Goal: Task Accomplishment & Management: Complete application form

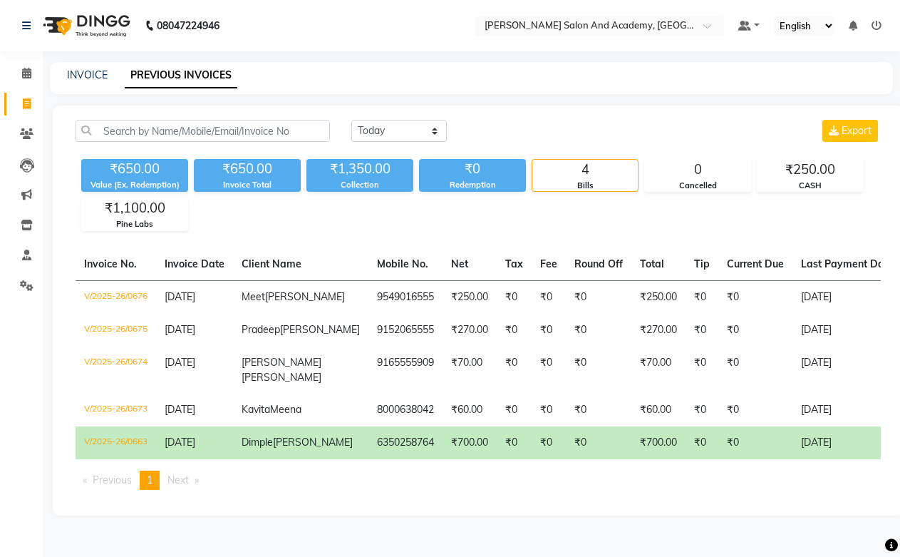
select select "[DATE]"
click at [95, 72] on link "INVOICE" at bounding box center [87, 74] width 41 height 13
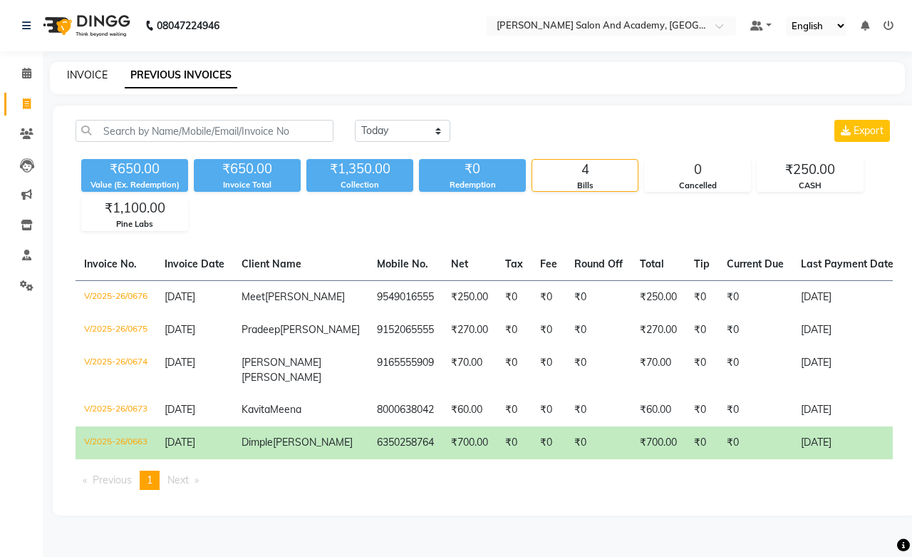
select select "6453"
select select "service"
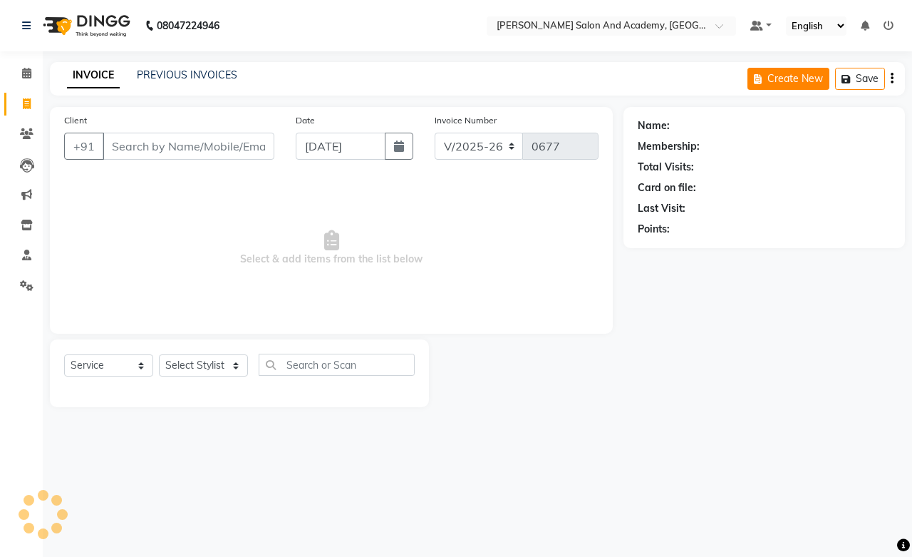
click at [793, 83] on button "Create New" at bounding box center [789, 79] width 82 height 22
select select "service"
type input "0677"
select select "6453"
click at [194, 158] on input "Client" at bounding box center [189, 146] width 172 height 27
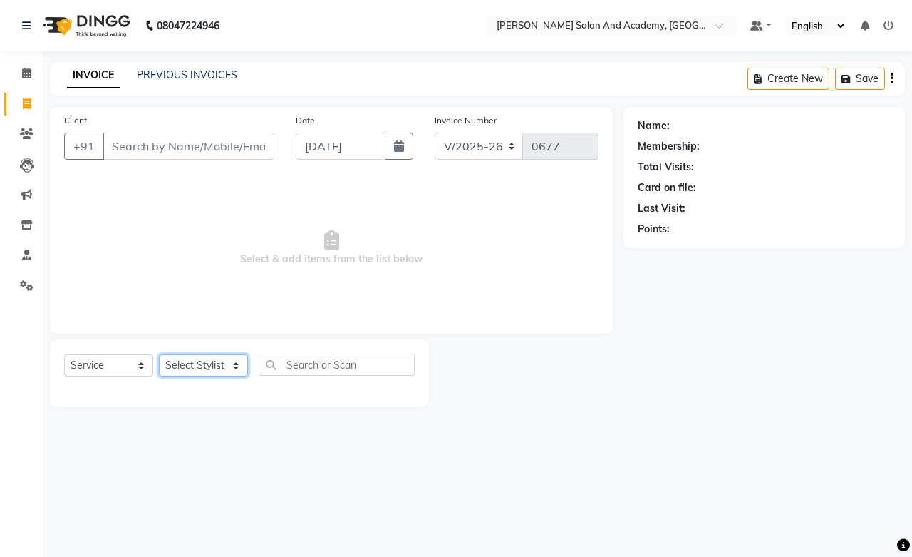
click at [215, 366] on select "Select Stylist Abdul Shoaib Aksha Khan Anisha Ray Archika Jain Arti Singh Azzu …" at bounding box center [203, 365] width 89 height 22
select select "49047"
click at [159, 355] on select "Select Stylist Abdul Shoaib Aksha Khan Anisha Ray Archika Jain Arti Singh Azzu …" at bounding box center [203, 365] width 89 height 22
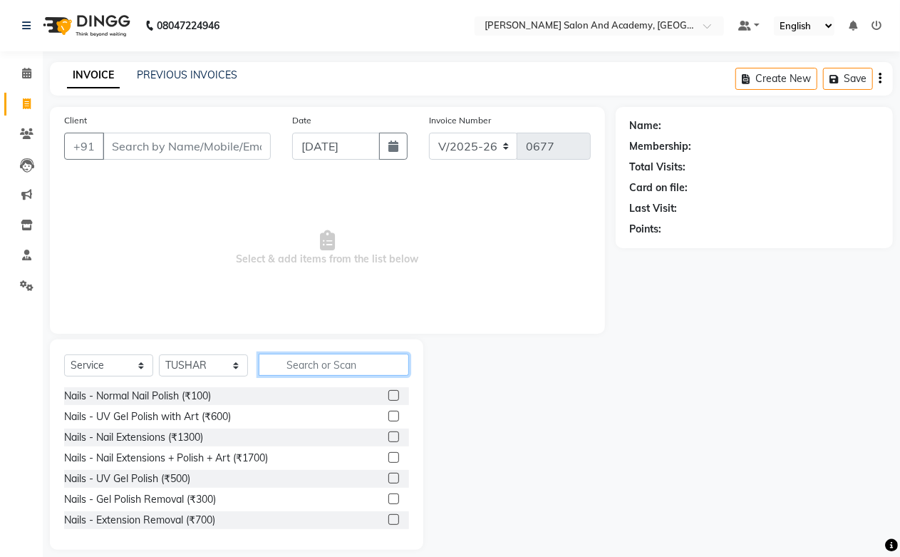
click at [311, 367] on input "text" at bounding box center [334, 365] width 150 height 22
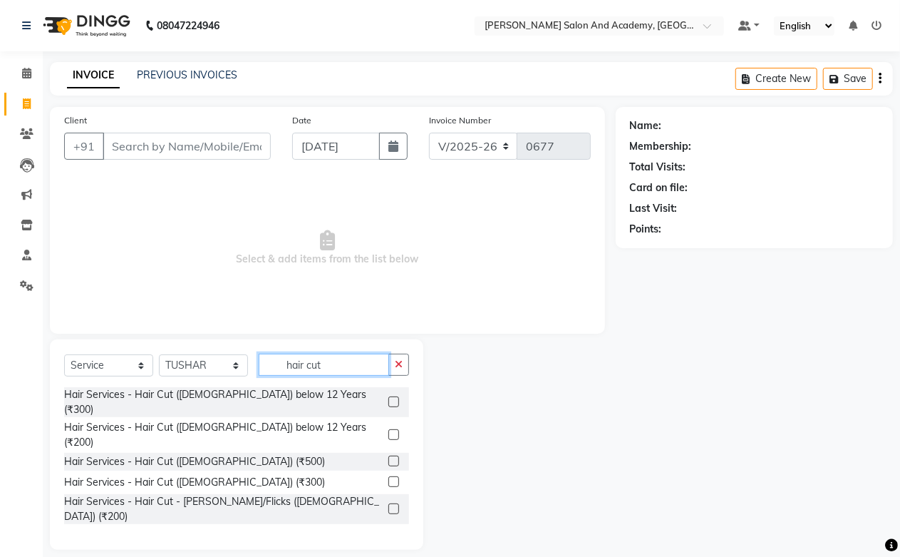
scroll to position [84, 0]
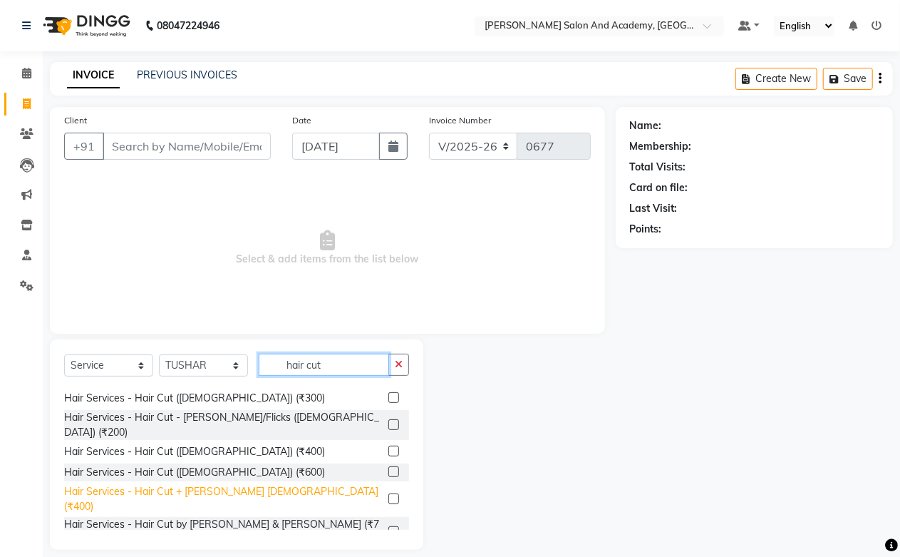
type input "hair cut"
click at [224, 484] on div "Hair Services - Hair Cut + Beard Male (₹400)" at bounding box center [223, 499] width 319 height 30
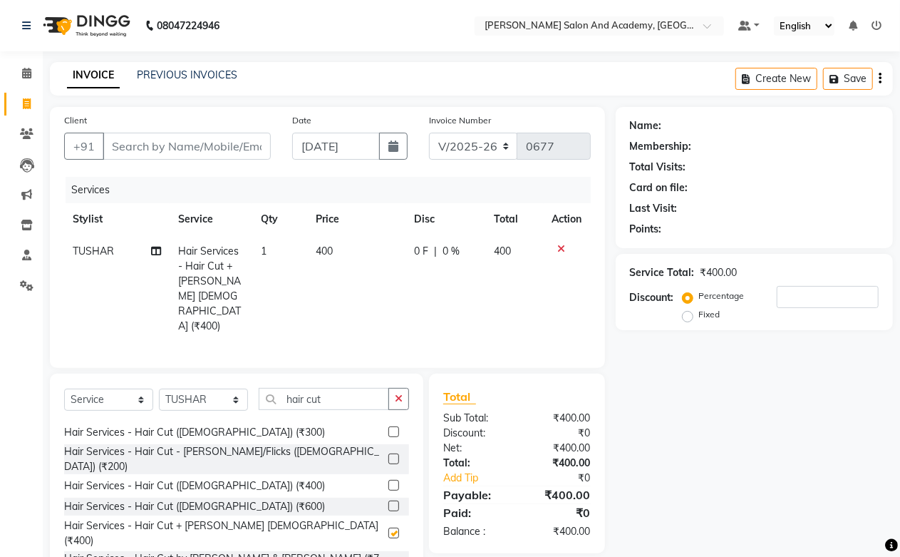
checkbox input "false"
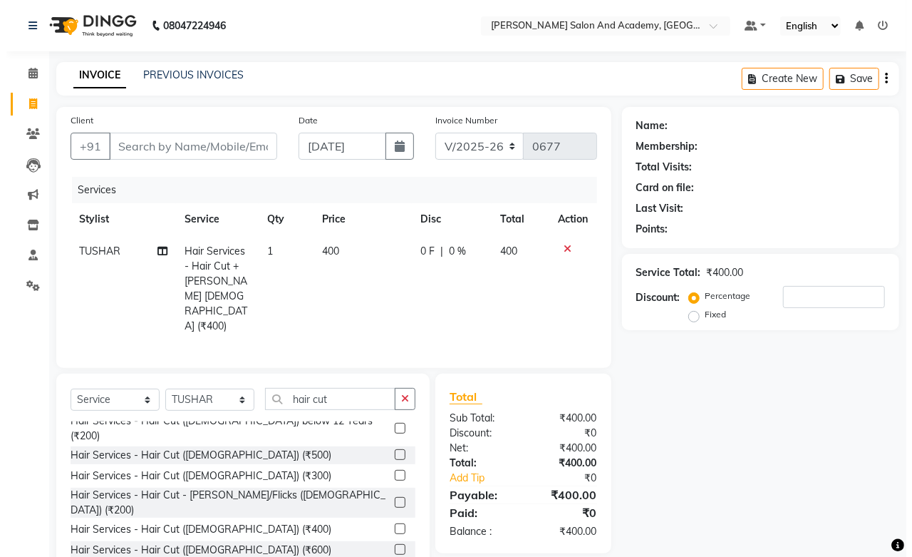
scroll to position [5, 0]
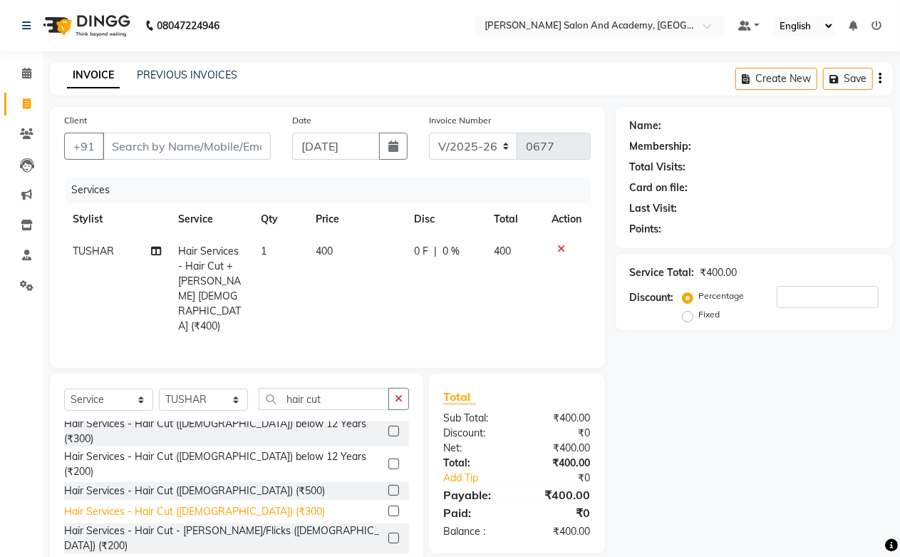
click at [205, 504] on div "Hair Services - Hair Cut (Male) (₹300)" at bounding box center [194, 511] width 261 height 15
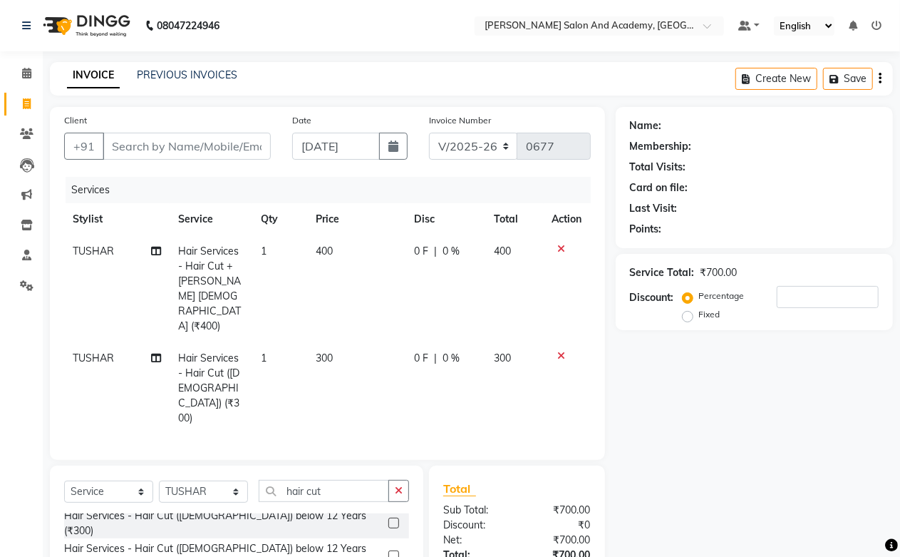
checkbox input "false"
click at [840, 79] on icon "button" at bounding box center [837, 79] width 14 height 10
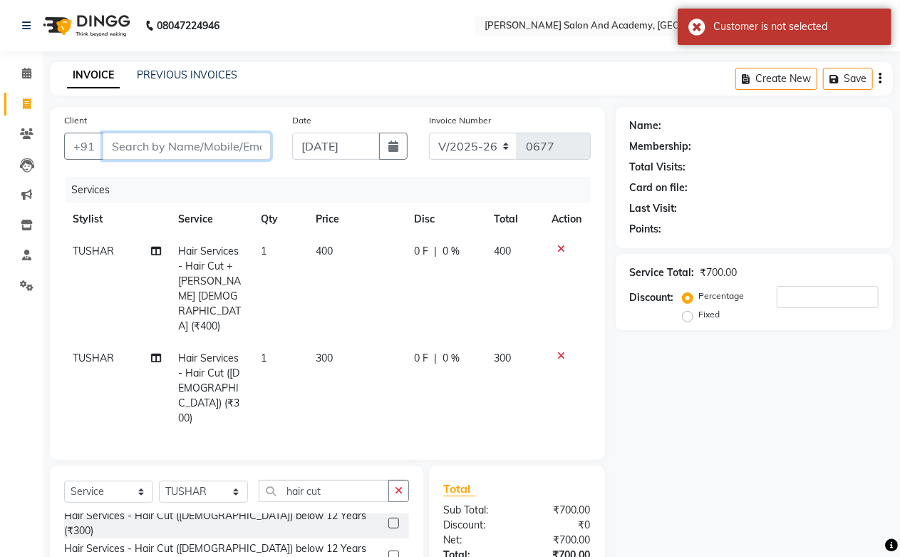
click at [196, 147] on input "Client" at bounding box center [187, 146] width 168 height 27
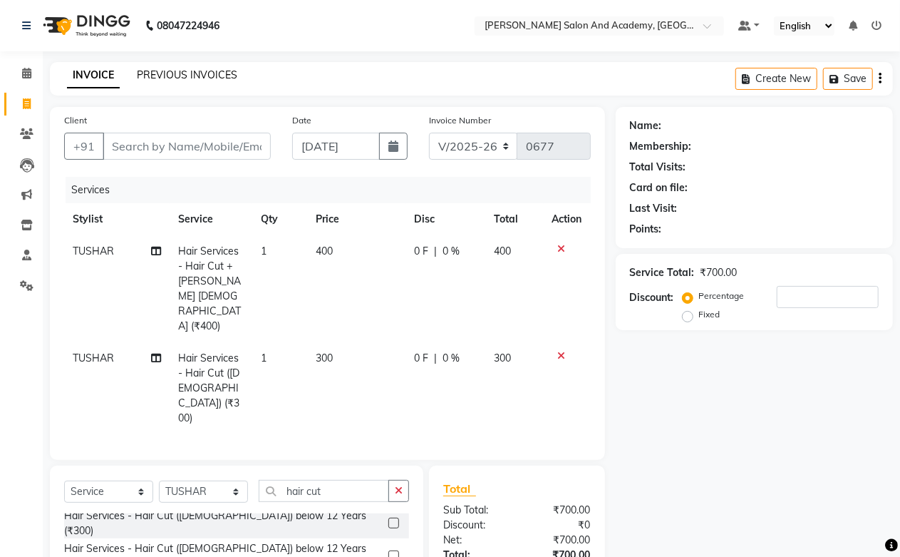
click at [169, 74] on link "PREVIOUS INVOICES" at bounding box center [187, 74] width 101 height 13
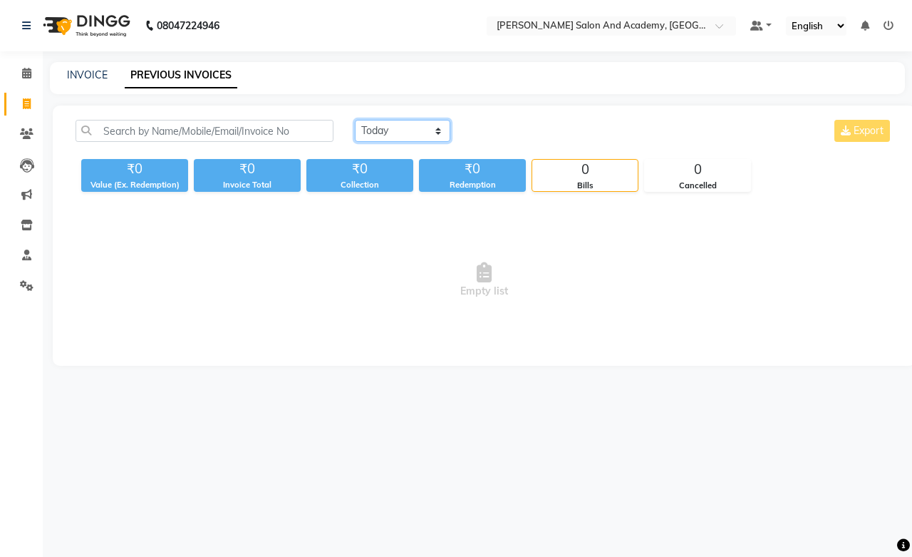
click at [423, 135] on select "Today Yesterday Custom Range" at bounding box center [403, 131] width 96 height 22
click at [355, 120] on select "Today Yesterday Custom Range" at bounding box center [403, 131] width 96 height 22
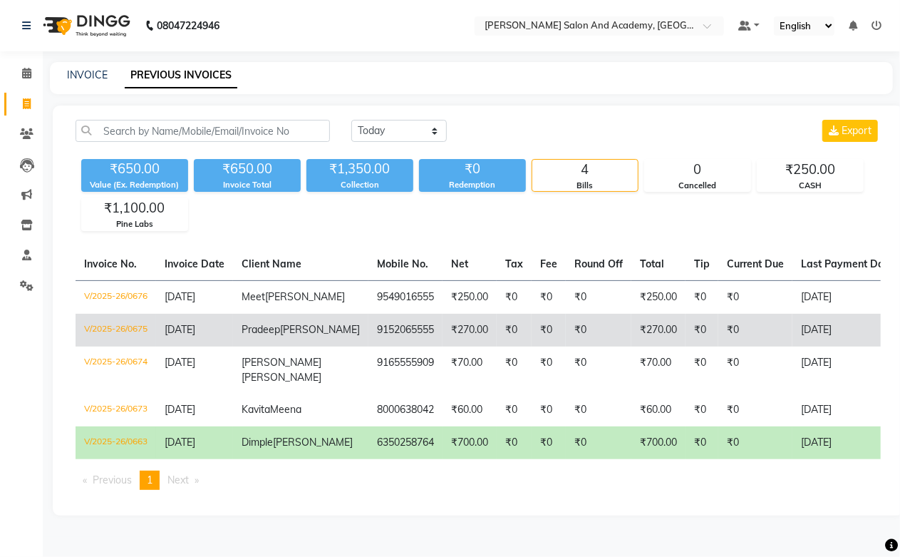
click at [269, 333] on span "Pradeep" at bounding box center [261, 329] width 38 height 13
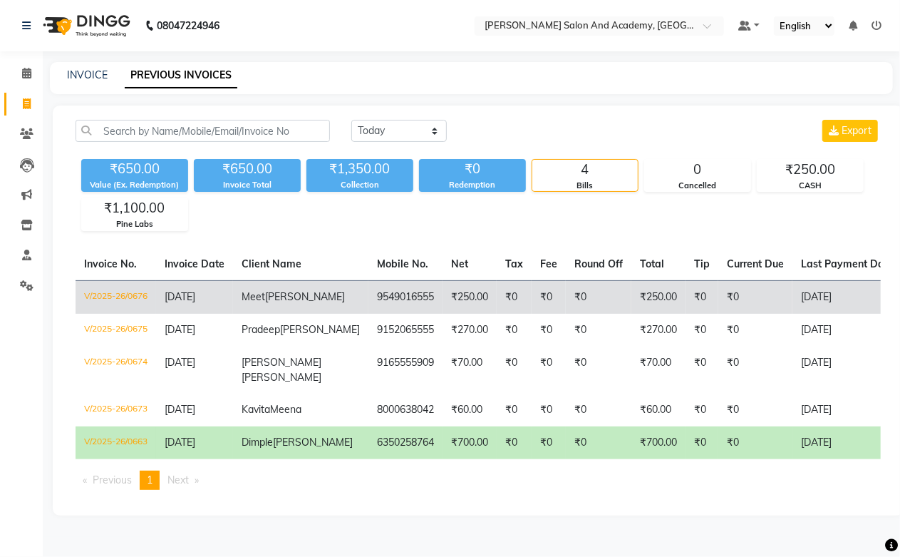
click at [277, 302] on span "Duseja" at bounding box center [305, 296] width 80 height 13
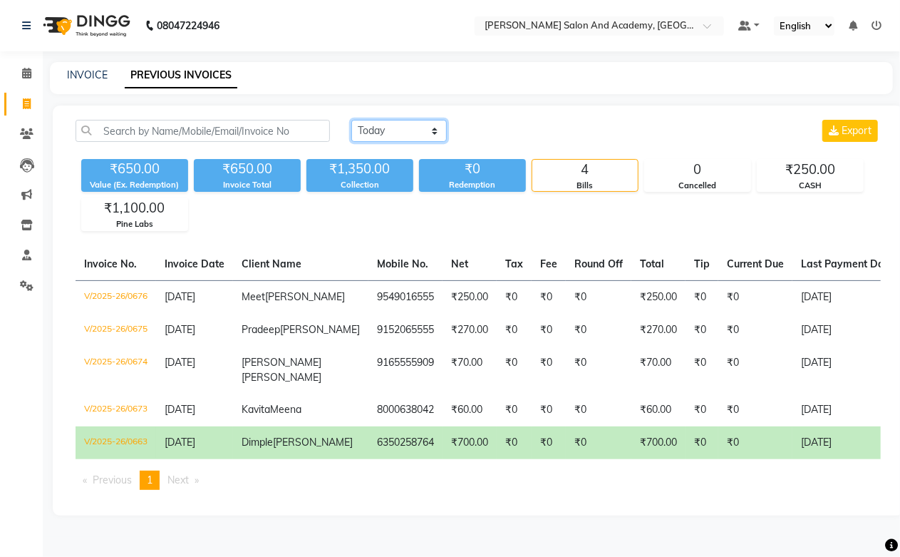
click at [405, 123] on select "Today Yesterday Custom Range" at bounding box center [399, 131] width 96 height 22
select select "range"
click at [351, 120] on select "Today Yesterday Custom Range" at bounding box center [399, 131] width 96 height 22
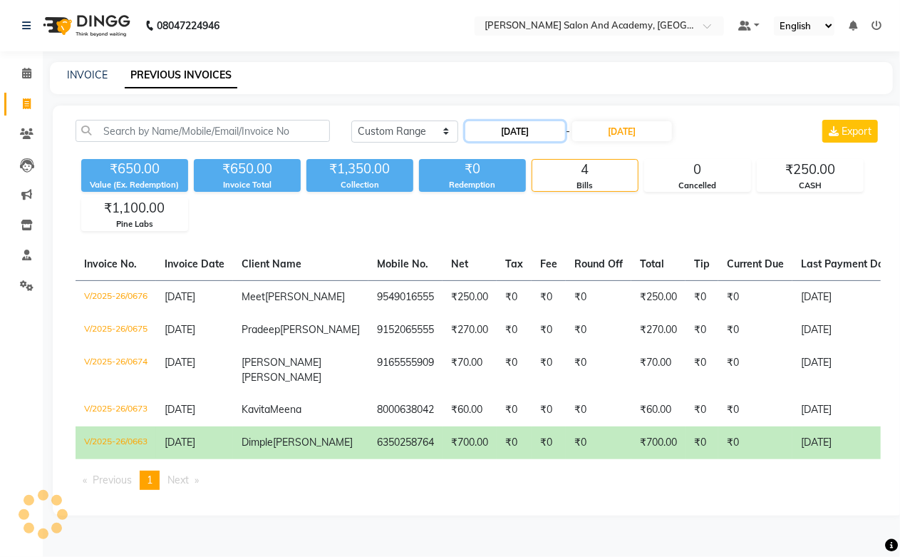
click at [532, 132] on input "04-09-2025" at bounding box center [516, 131] width 100 height 20
select select "9"
select select "2025"
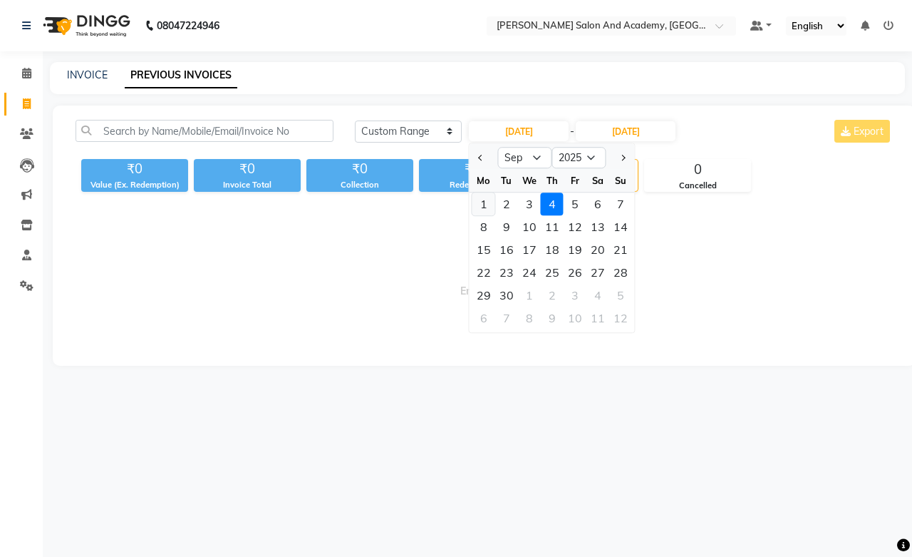
click at [488, 204] on div "1" at bounding box center [484, 203] width 23 height 23
type input "01-09-2025"
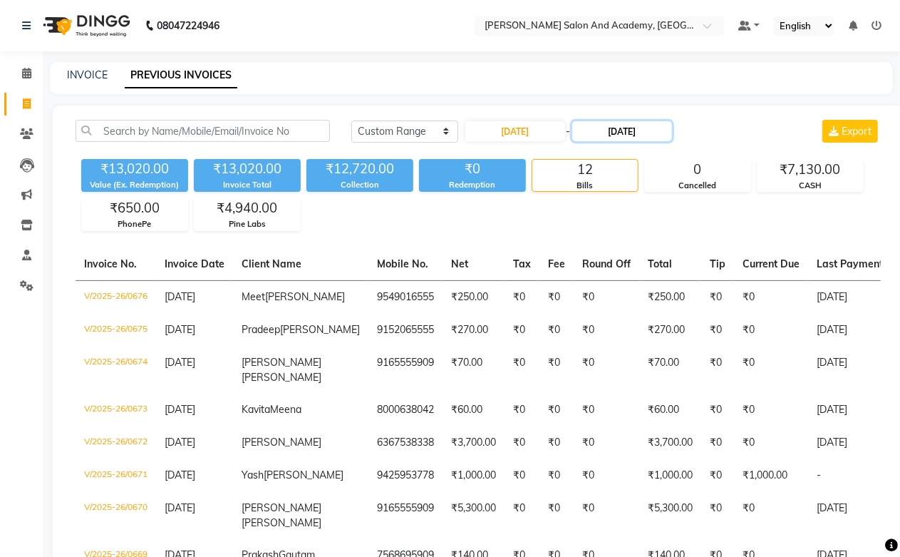
click at [585, 135] on input "04-09-2025" at bounding box center [622, 131] width 100 height 20
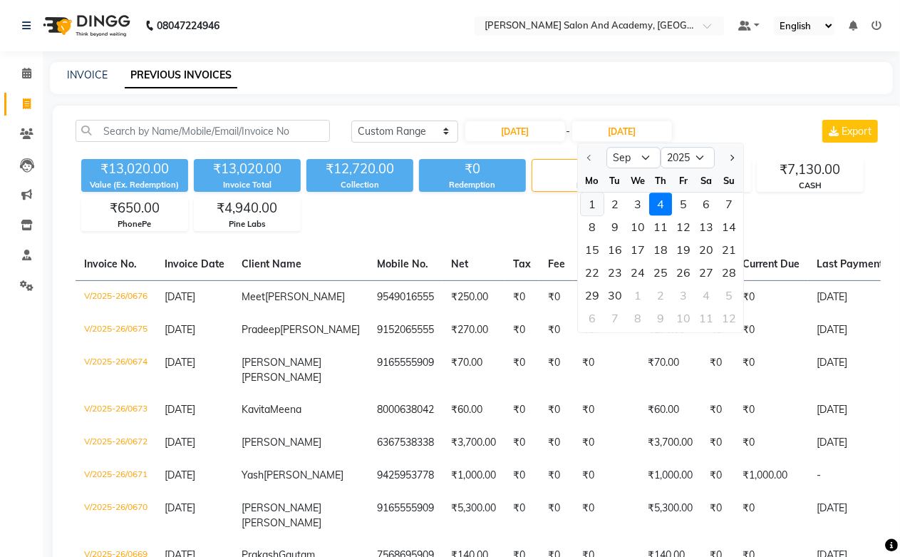
click at [592, 205] on div "1" at bounding box center [592, 203] width 23 height 23
type input "01-09-2025"
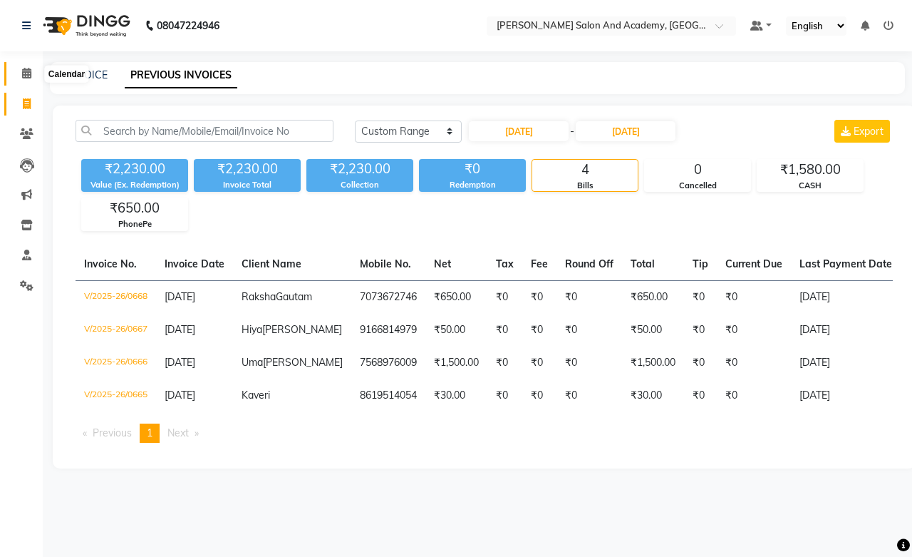
click at [33, 76] on span at bounding box center [26, 74] width 25 height 16
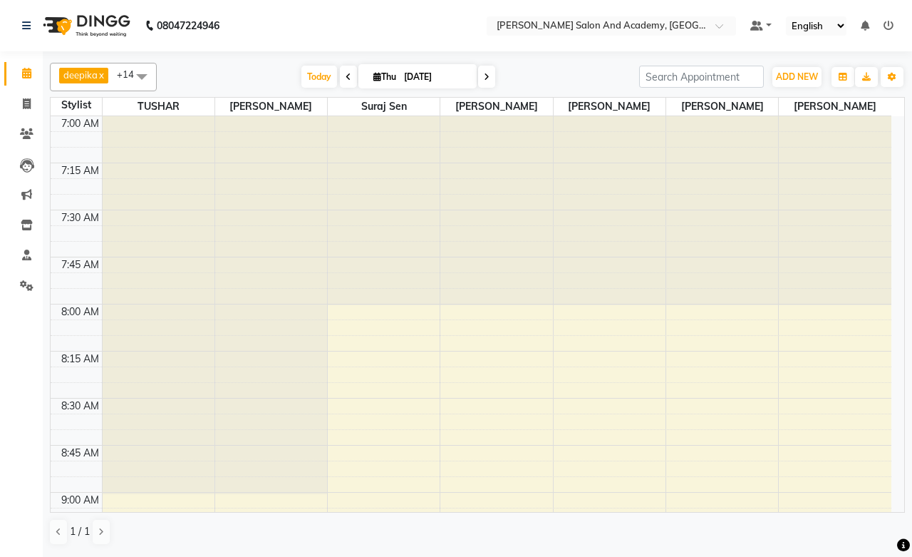
click at [346, 81] on icon at bounding box center [349, 77] width 6 height 9
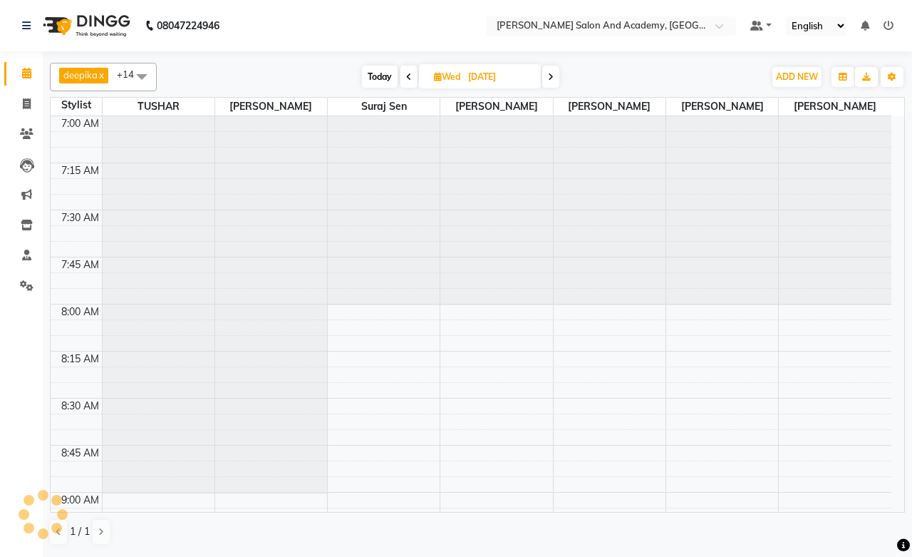
scroll to position [945, 0]
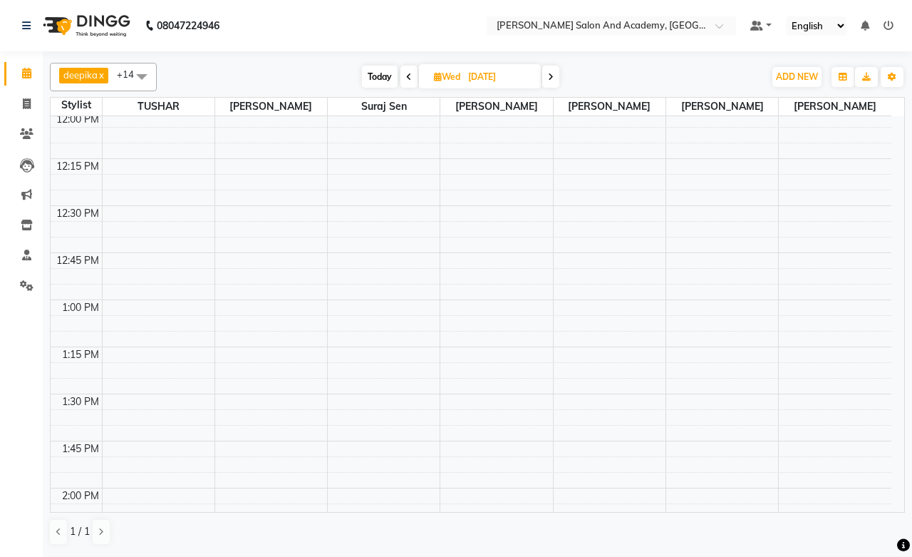
click at [408, 81] on icon at bounding box center [409, 77] width 6 height 9
click at [408, 81] on icon at bounding box center [411, 77] width 6 height 9
type input "01-09-2025"
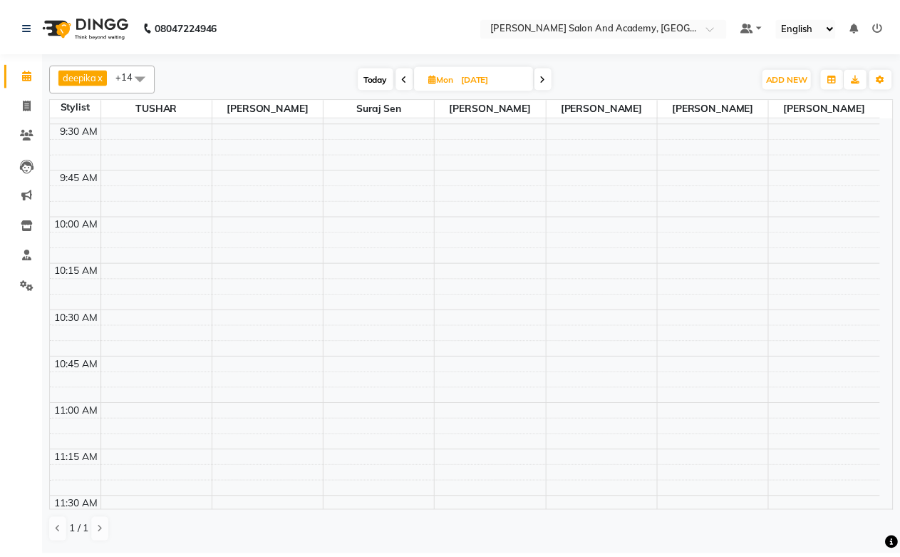
scroll to position [125, 0]
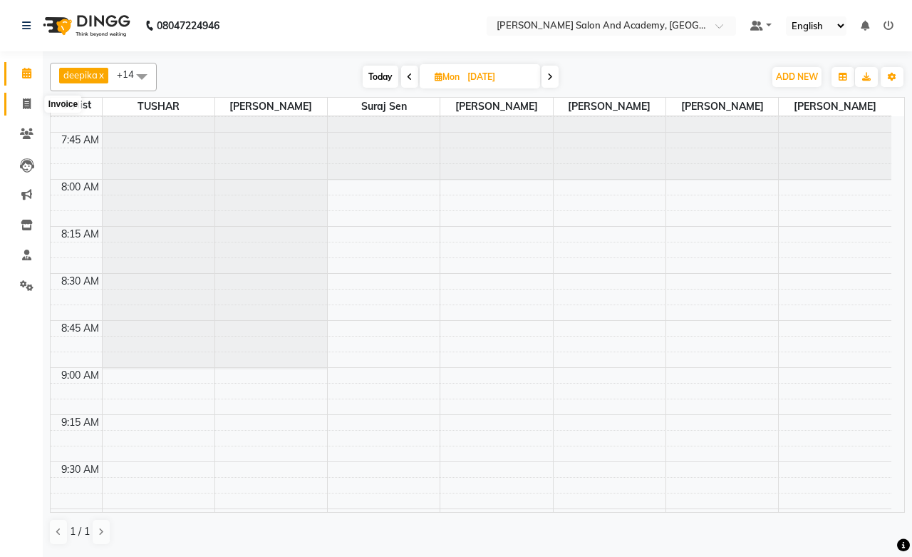
click at [24, 109] on icon at bounding box center [27, 103] width 8 height 11
select select "service"
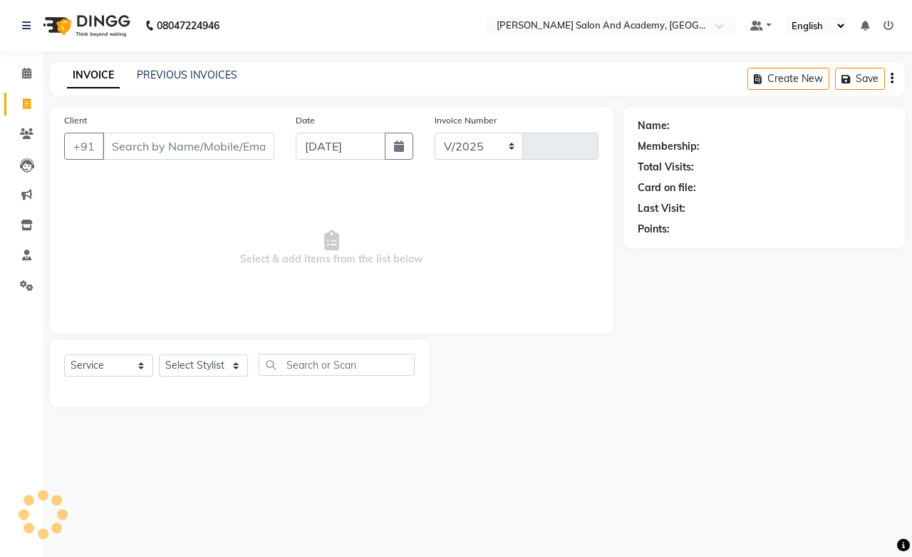
select select "6453"
type input "0677"
click at [157, 150] on input "Client" at bounding box center [189, 146] width 172 height 27
click at [202, 361] on select "Select Stylist Abdul Shoaib Aksha Khan Anisha Ray Archika Jain Arti Singh Azzu …" at bounding box center [203, 365] width 89 height 22
select select "49047"
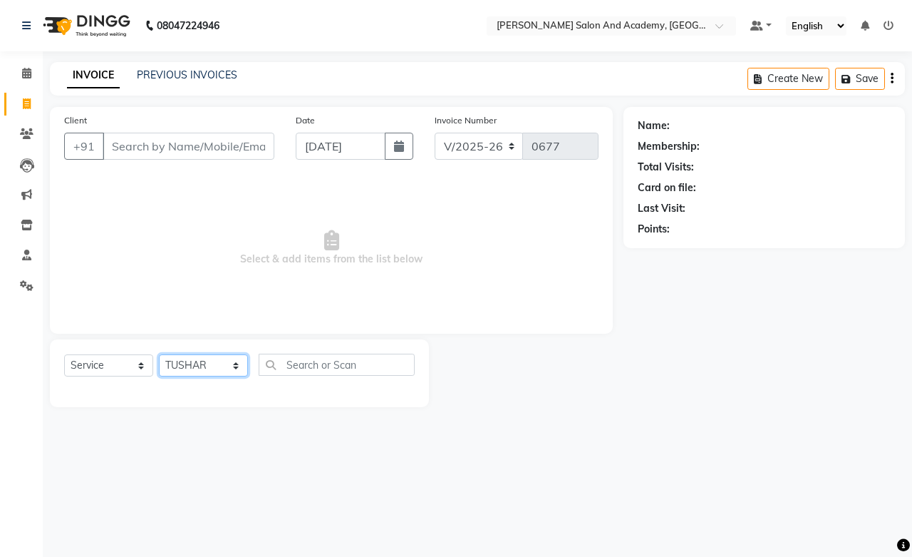
click at [159, 355] on select "Select Stylist Abdul Shoaib Aksha Khan Anisha Ray Archika Jain Arti Singh Azzu …" at bounding box center [203, 365] width 89 height 22
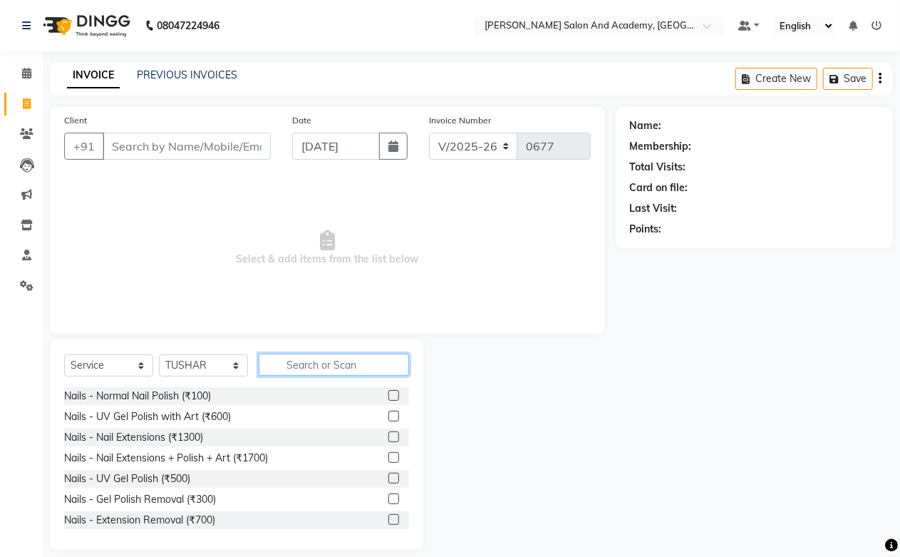
click at [309, 366] on input "text" at bounding box center [334, 365] width 150 height 22
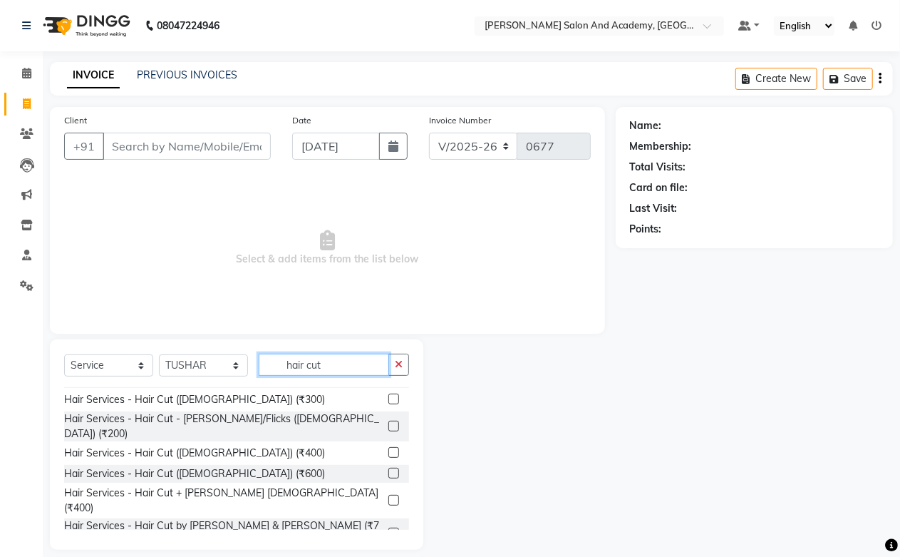
scroll to position [84, 0]
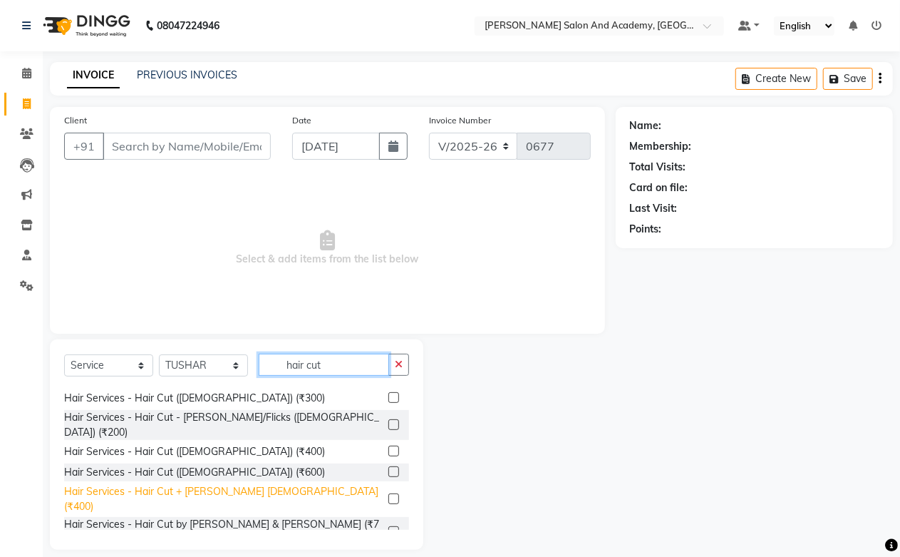
type input "hair cut"
click at [258, 484] on div "Hair Services - Hair Cut + Beard Male (₹400)" at bounding box center [223, 499] width 319 height 30
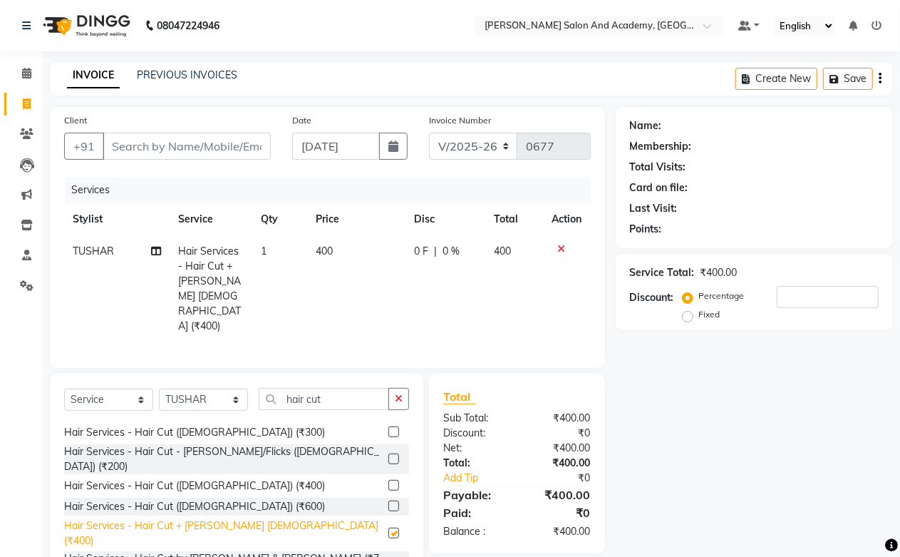
checkbox input "false"
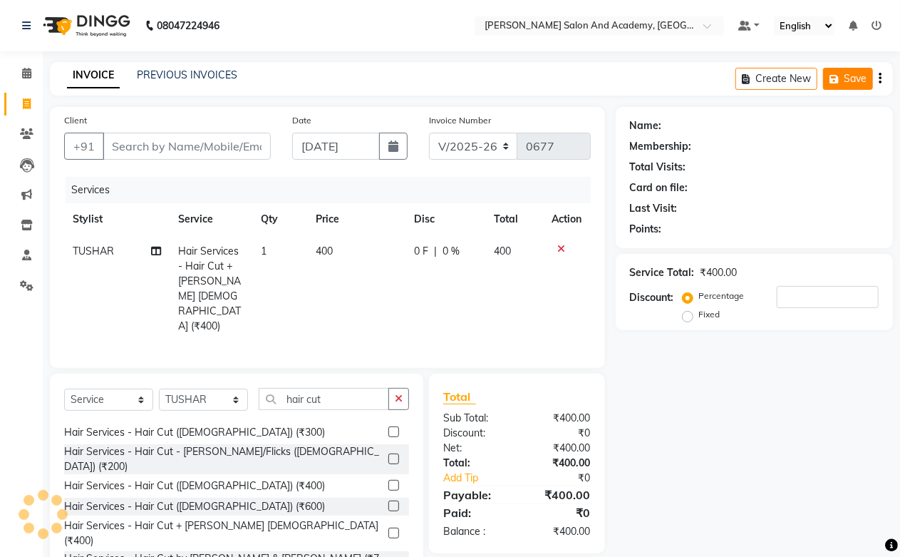
click at [849, 83] on button "Save" at bounding box center [848, 79] width 50 height 22
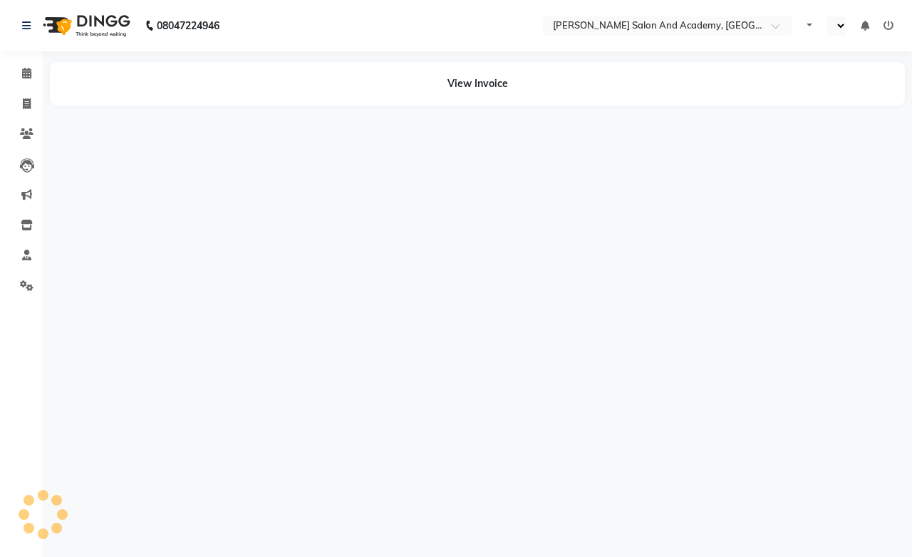
select select "en"
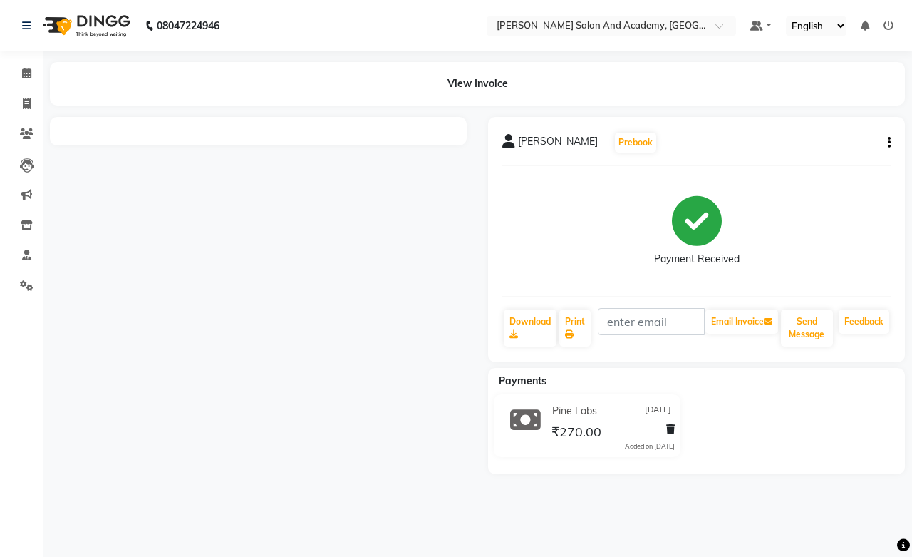
click at [889, 143] on icon "button" at bounding box center [889, 143] width 3 height 1
click at [845, 127] on div "Split Service Amount" at bounding box center [819, 125] width 98 height 18
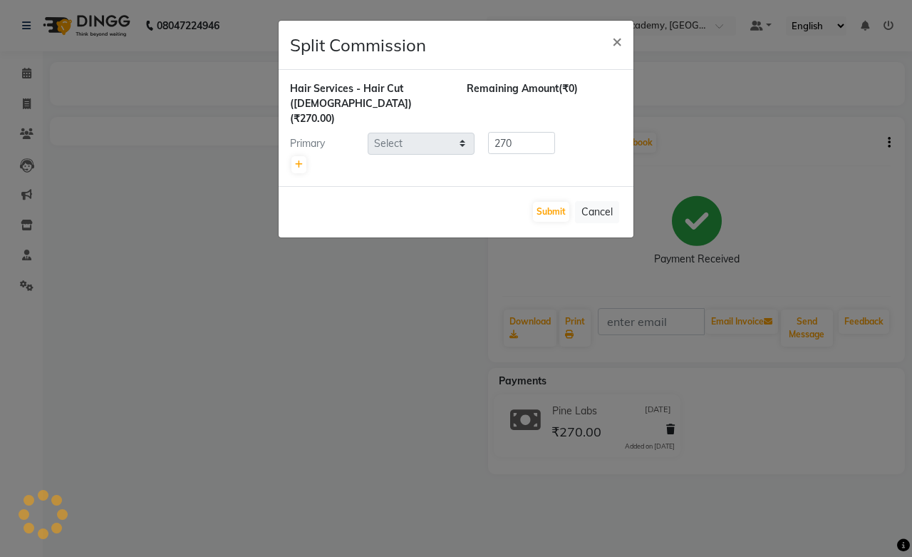
select select "49047"
click at [592, 201] on button "Cancel" at bounding box center [597, 212] width 44 height 22
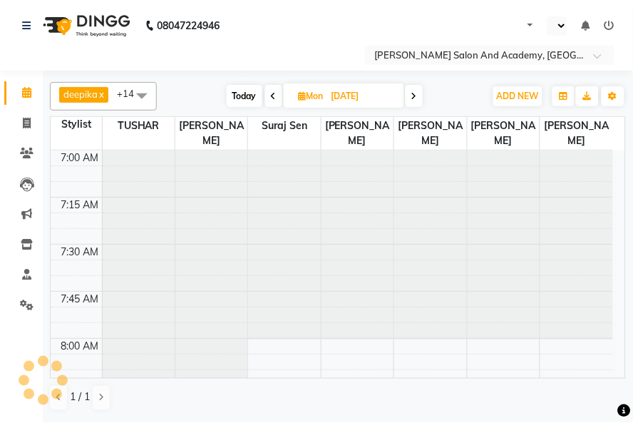
select select "en"
